Goal: Task Accomplishment & Management: Use online tool/utility

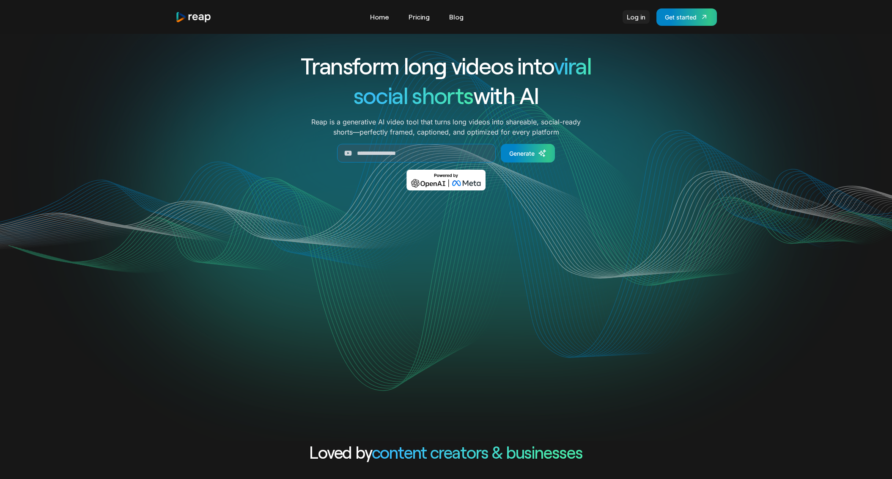
click at [635, 18] on link "Log in" at bounding box center [636, 17] width 27 height 14
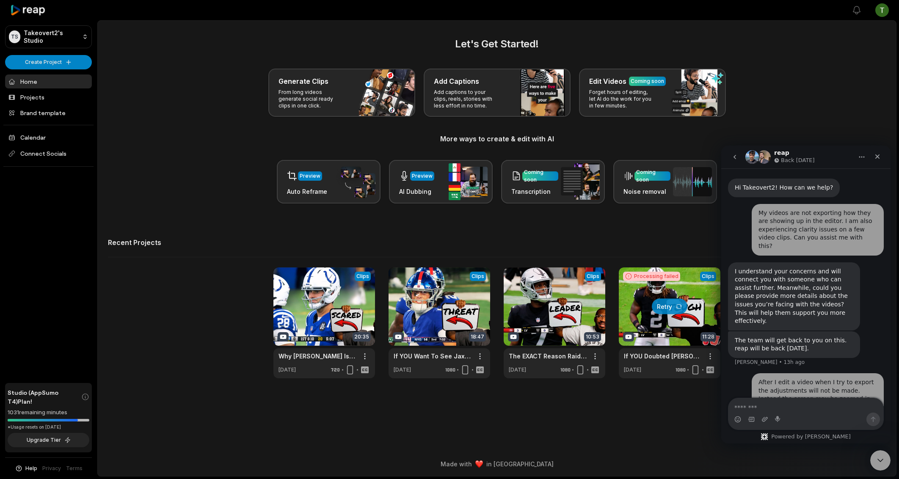
scroll to position [51, 0]
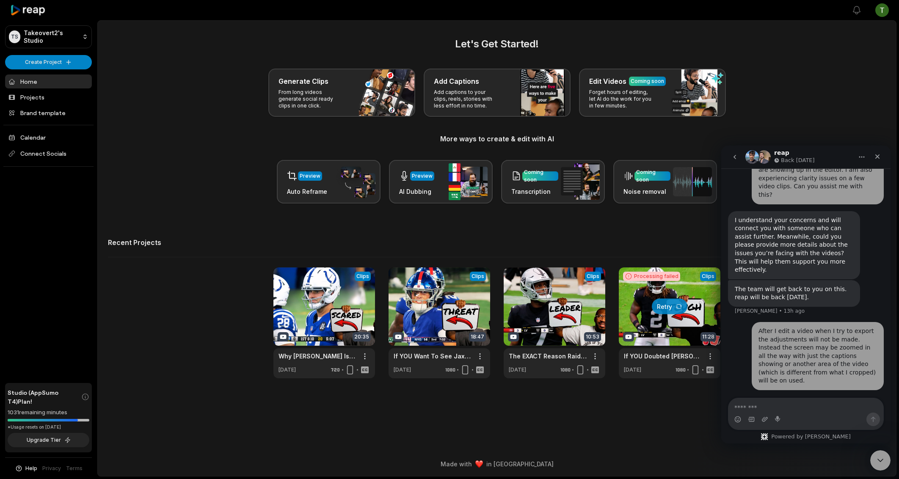
click at [198, 371] on div "View Clips Clips 20:35 Why Daniel Jones Is BARELY An Upgrade Over What The Colt…" at bounding box center [497, 322] width 778 height 111
click at [735, 158] on icon "go back" at bounding box center [734, 157] width 3 height 4
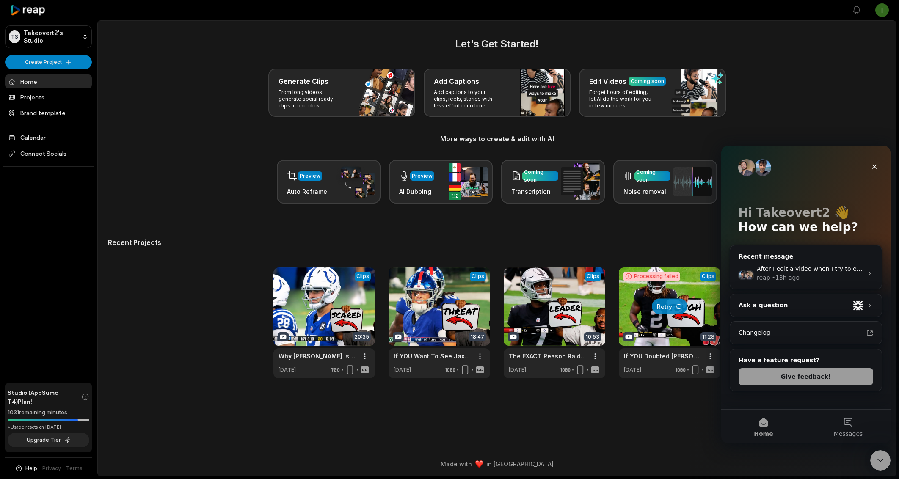
scroll to position [0, 0]
click at [878, 169] on div "Close" at bounding box center [874, 166] width 15 height 15
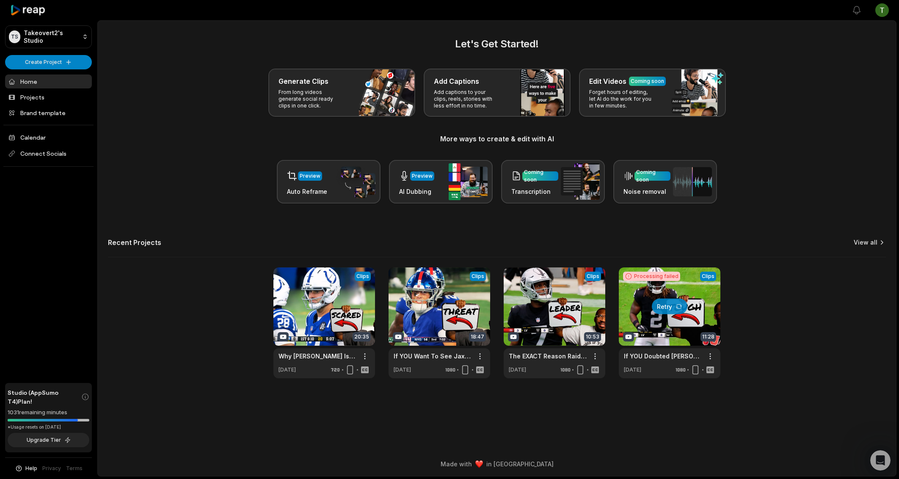
click at [856, 243] on link "View all" at bounding box center [866, 242] width 24 height 8
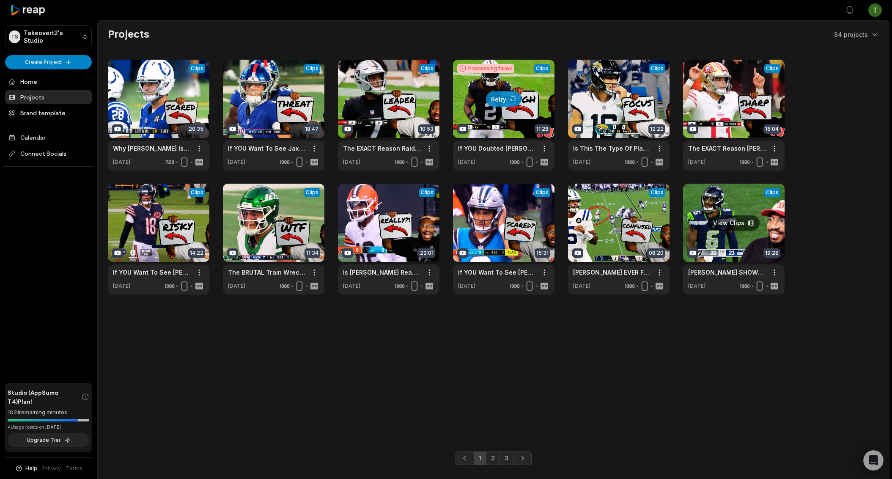
click at [726, 212] on link at bounding box center [734, 239] width 102 height 111
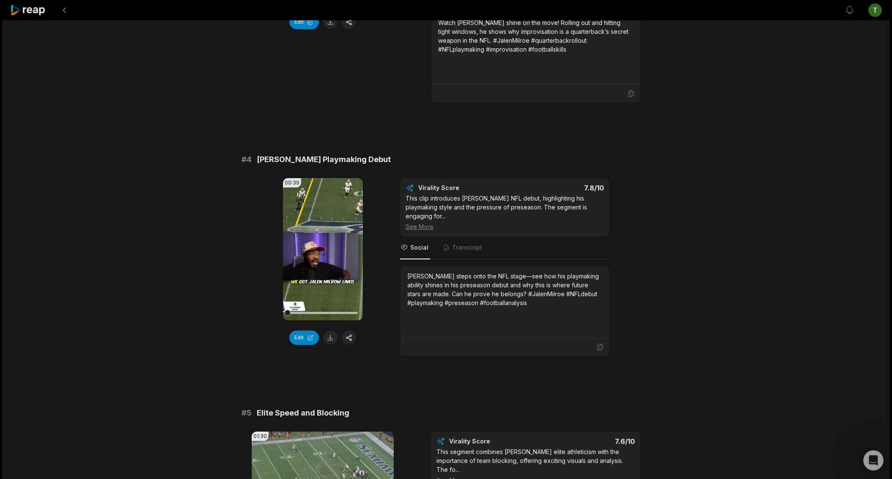
scroll to position [717, 0]
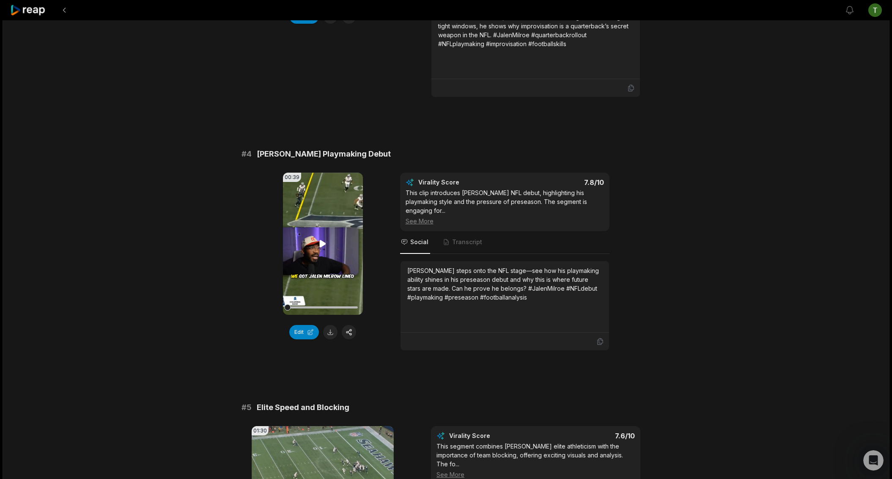
click at [333, 202] on video "Your browser does not support mp4 format." at bounding box center [323, 244] width 80 height 142
click at [315, 244] on video "Your browser does not support mp4 format." at bounding box center [323, 244] width 80 height 142
click at [317, 238] on video "Your browser does not support mp4 format." at bounding box center [323, 244] width 80 height 142
click at [322, 233] on video "Your browser does not support mp4 format." at bounding box center [323, 244] width 80 height 142
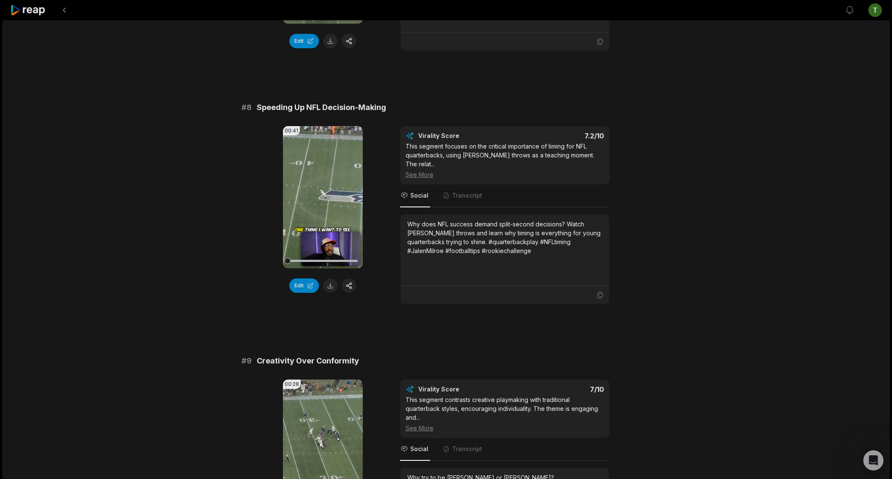
scroll to position [1926, 0]
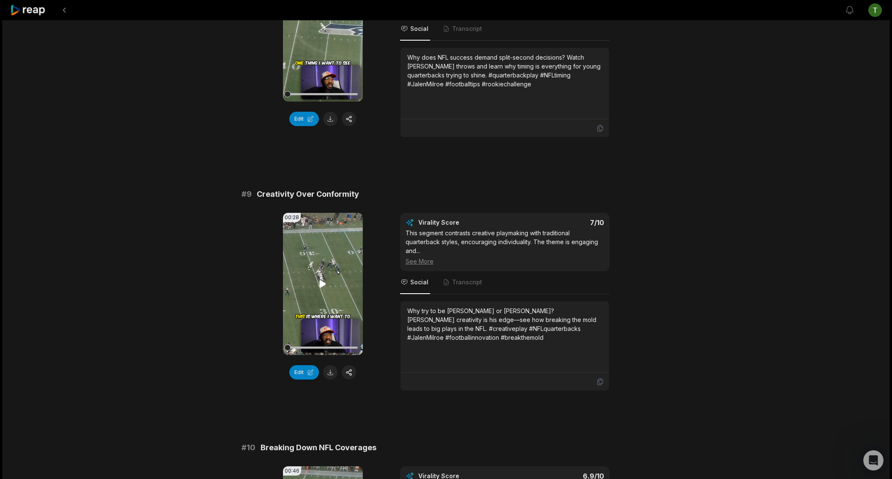
click at [320, 279] on icon at bounding box center [323, 284] width 10 height 10
click at [308, 365] on button "Edit" at bounding box center [304, 372] width 30 height 14
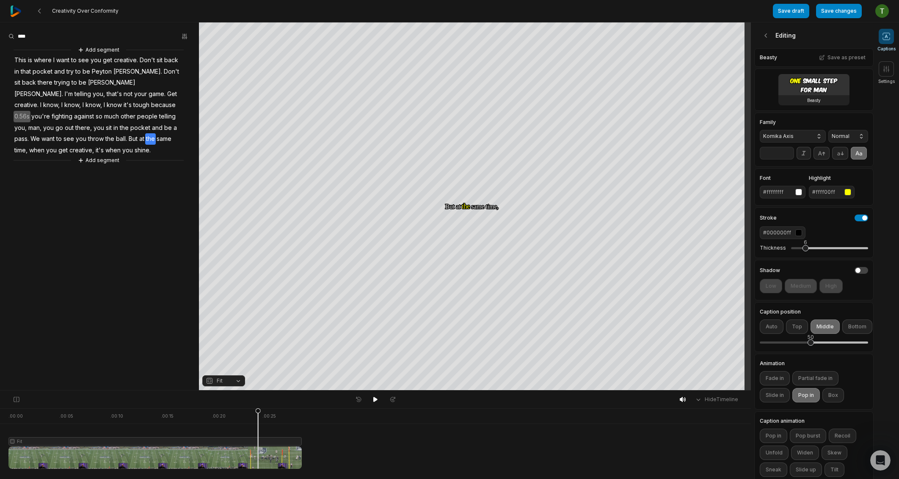
click at [136, 111] on span "other" at bounding box center [128, 116] width 17 height 11
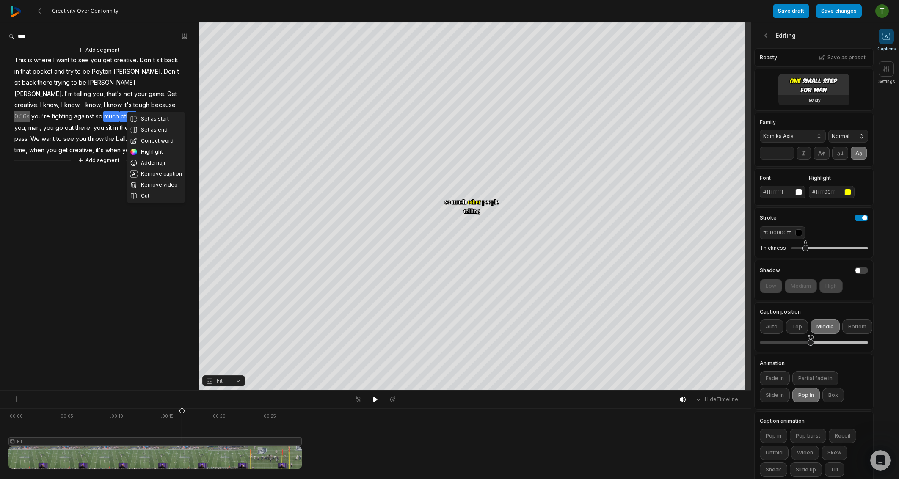
click at [120, 111] on span "much" at bounding box center [111, 116] width 17 height 11
click at [140, 141] on button "Correct word" at bounding box center [138, 140] width 57 height 11
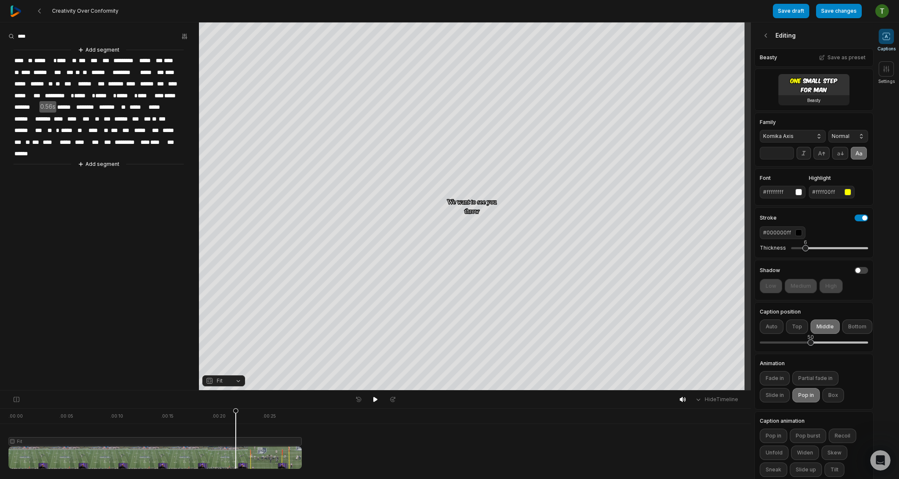
click at [144, 106] on span "*****" at bounding box center [138, 107] width 19 height 11
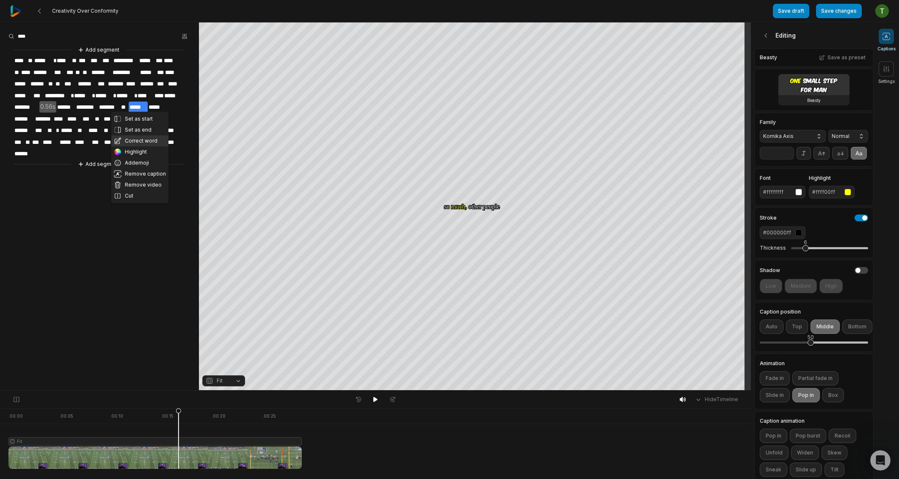
click at [145, 142] on button "Correct word" at bounding box center [139, 140] width 57 height 11
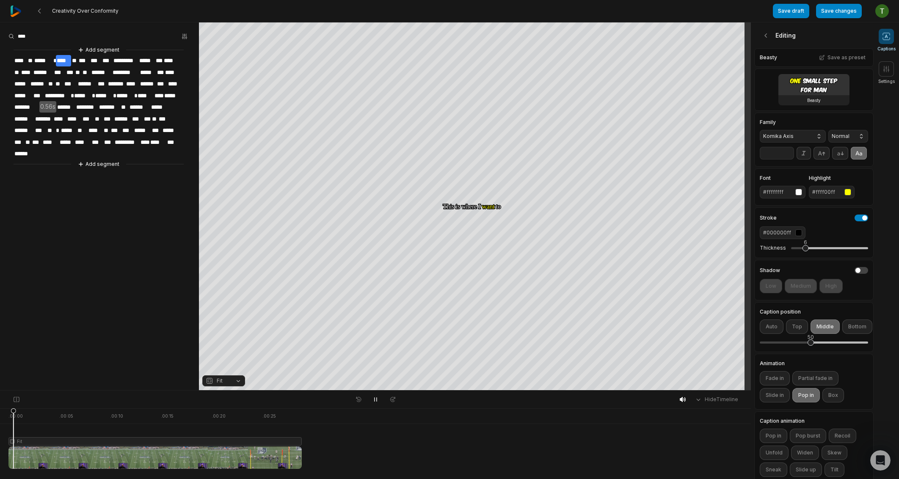
click at [248, 418] on div at bounding box center [154, 438] width 293 height 61
click at [218, 423] on div at bounding box center [154, 438] width 293 height 61
drag, startPoint x: 217, startPoint y: 416, endPoint x: 239, endPoint y: 413, distance: 22.3
click at [239, 413] on icon at bounding box center [239, 438] width 6 height 61
click at [240, 441] on icon at bounding box center [240, 438] width 6 height 61
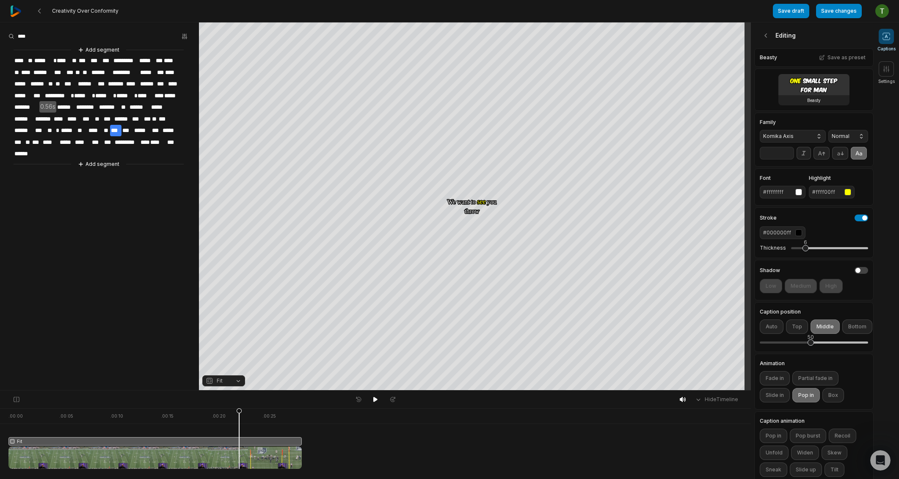
click at [239, 412] on icon at bounding box center [239, 440] width 5 height 64
click at [16, 398] on icon at bounding box center [17, 400] width 6 height 6
click at [283, 441] on div at bounding box center [154, 438] width 293 height 61
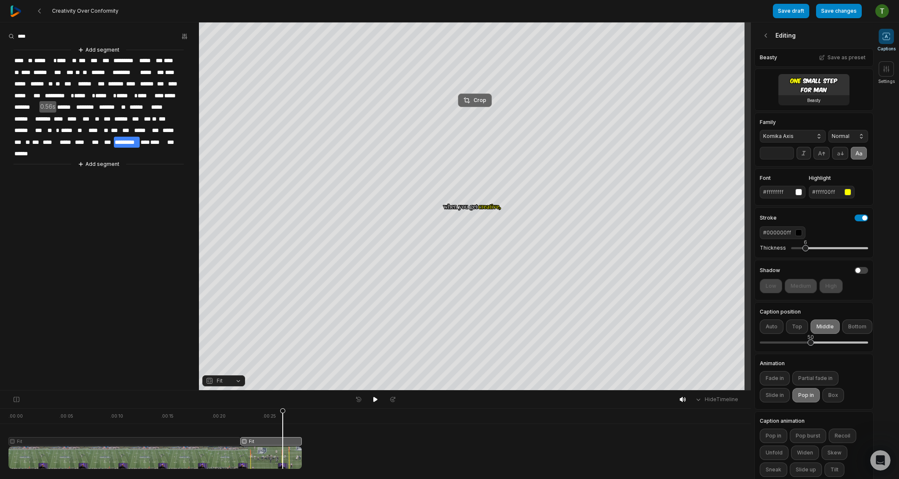
click at [477, 96] on div "Crop" at bounding box center [474, 100] width 23 height 8
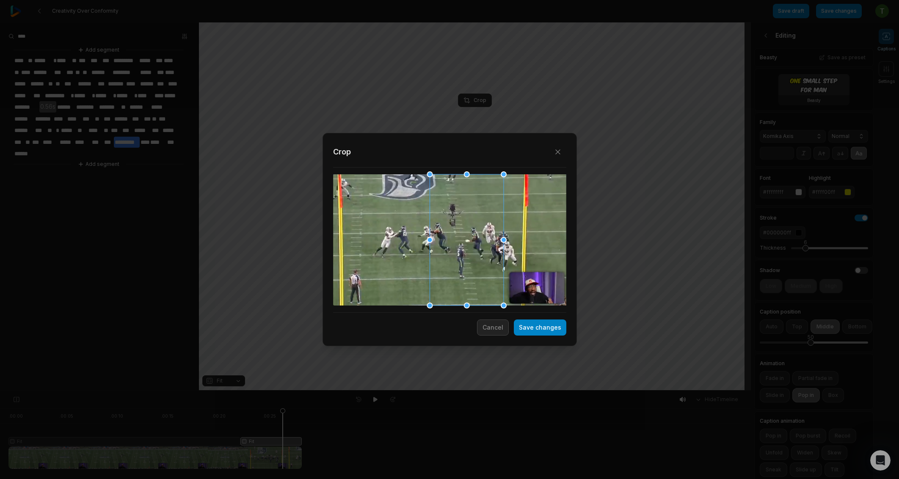
drag, startPoint x: 534, startPoint y: 259, endPoint x: 471, endPoint y: 257, distance: 62.7
click at [471, 257] on div at bounding box center [467, 239] width 74 height 131
click at [536, 328] on button "Save changes" at bounding box center [540, 328] width 52 height 16
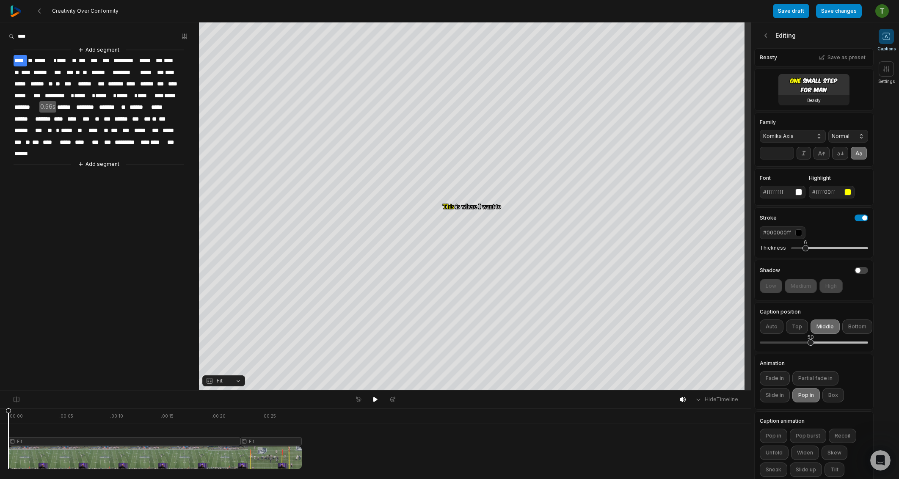
click at [224, 430] on div at bounding box center [154, 438] width 293 height 61
click at [848, 334] on button "Bottom" at bounding box center [857, 327] width 30 height 14
drag, startPoint x: 831, startPoint y: 356, endPoint x: 817, endPoint y: 358, distance: 14.6
click at [817, 352] on div "56" at bounding box center [814, 343] width 108 height 18
click at [228, 427] on div at bounding box center [154, 438] width 293 height 61
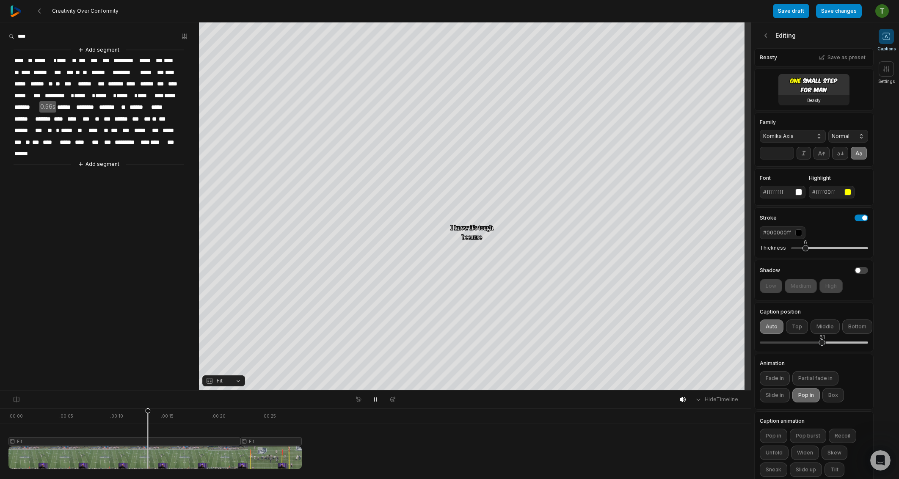
drag, startPoint x: 818, startPoint y: 351, endPoint x: 822, endPoint y: 348, distance: 5.2
click at [822, 341] on div "61" at bounding box center [822, 337] width 6 height 8
click at [887, 69] on icon at bounding box center [886, 69] width 8 height 8
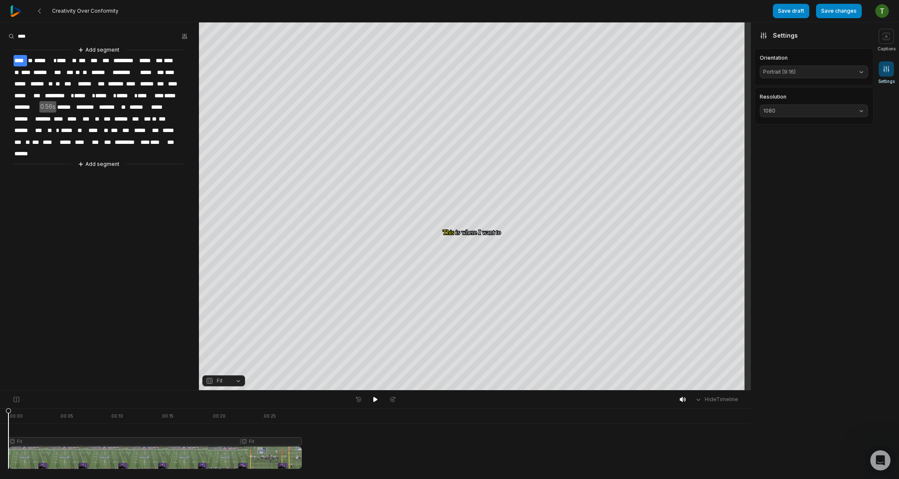
click at [839, 102] on div "Resolution 1080" at bounding box center [814, 105] width 108 height 23
click at [840, 107] on span "1080" at bounding box center [807, 111] width 88 height 8
click at [791, 152] on p "2K" at bounding box center [814, 154] width 98 height 8
click at [848, 11] on button "Save changes" at bounding box center [839, 11] width 46 height 14
